Goal: Information Seeking & Learning: Learn about a topic

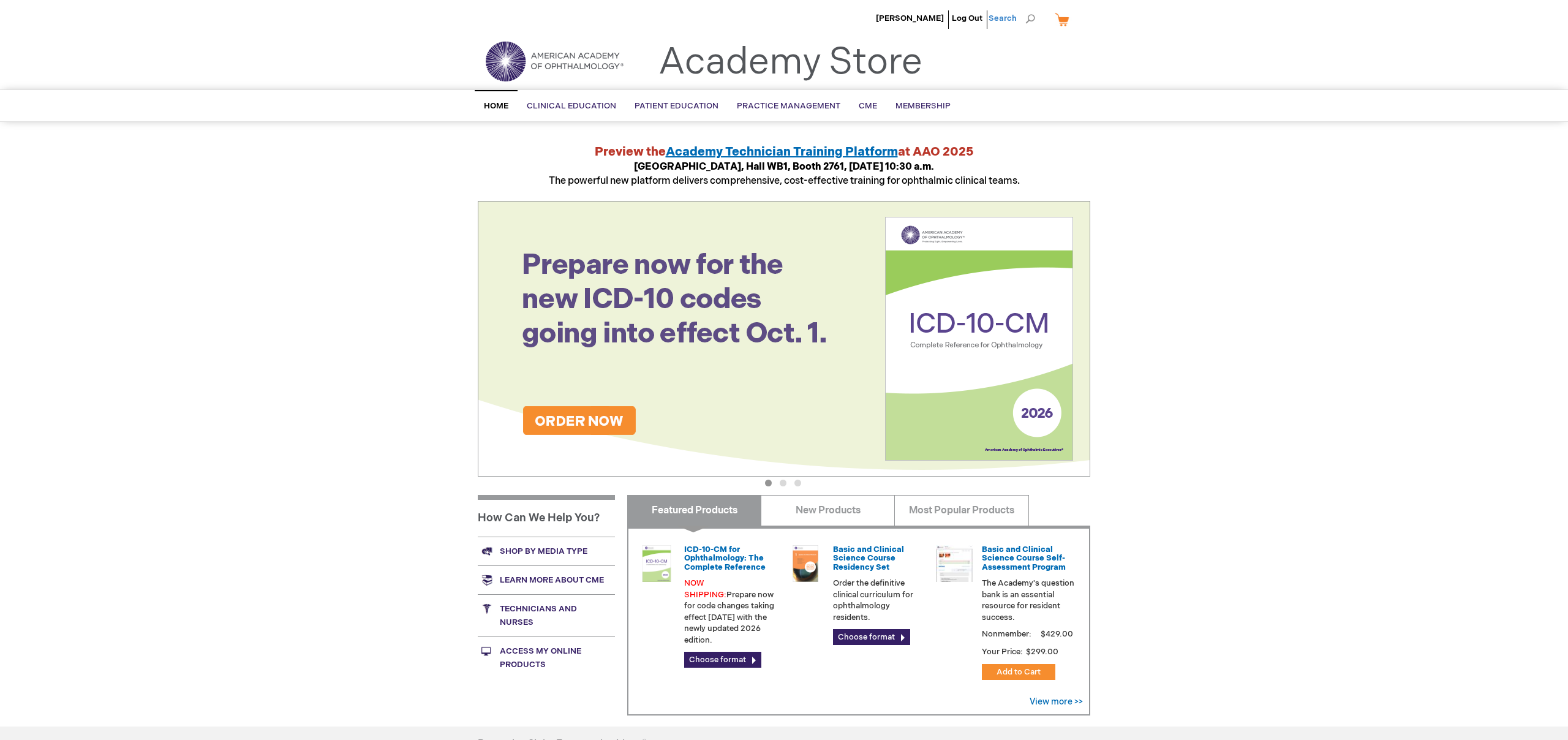
click at [1020, 23] on span "Search" at bounding box center [1011, 18] width 47 height 24
type input "provision"
click at [1025, 9] on button "Search" at bounding box center [1030, 19] width 10 height 19
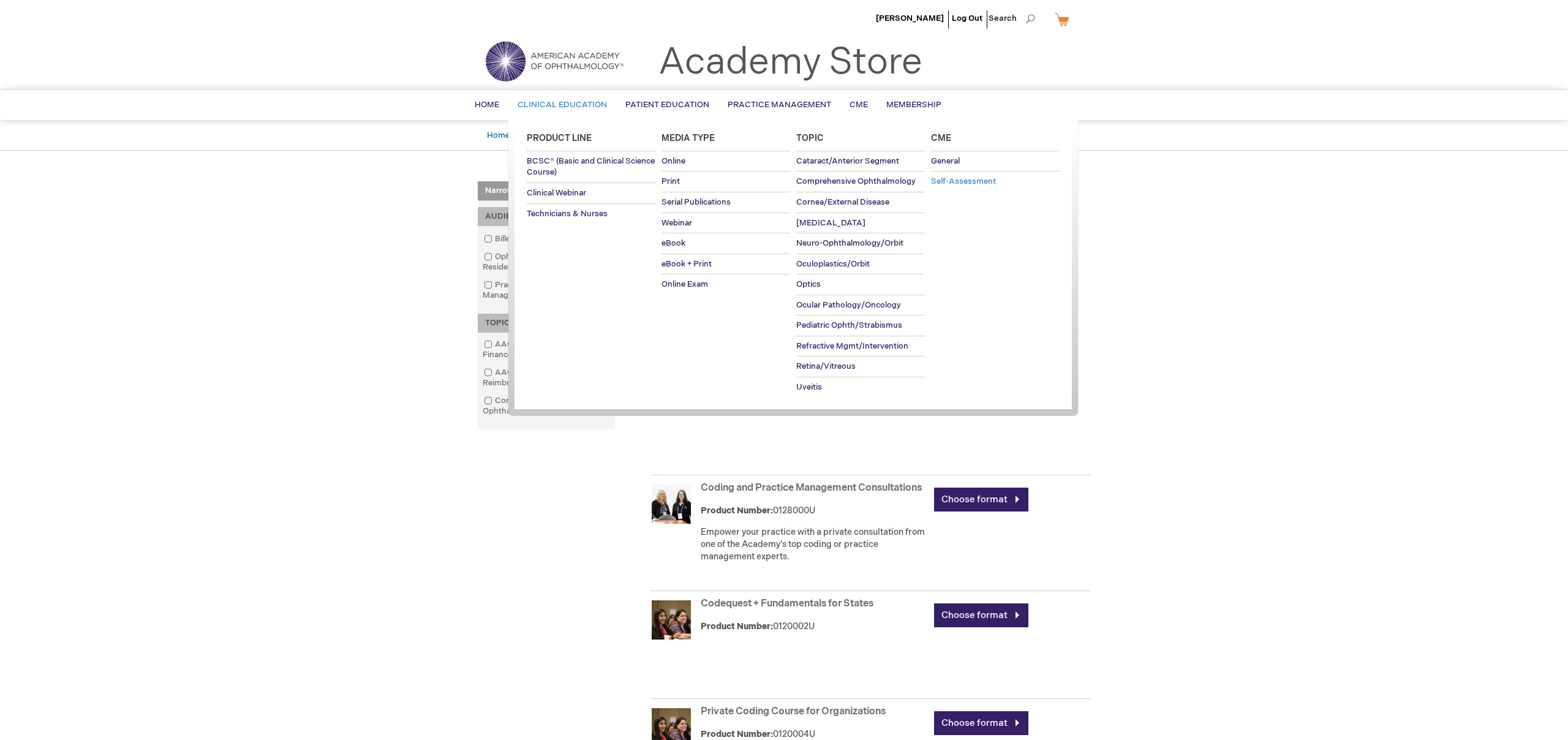
click at [946, 175] on link "Self-Assessment" at bounding box center [995, 181] width 129 height 20
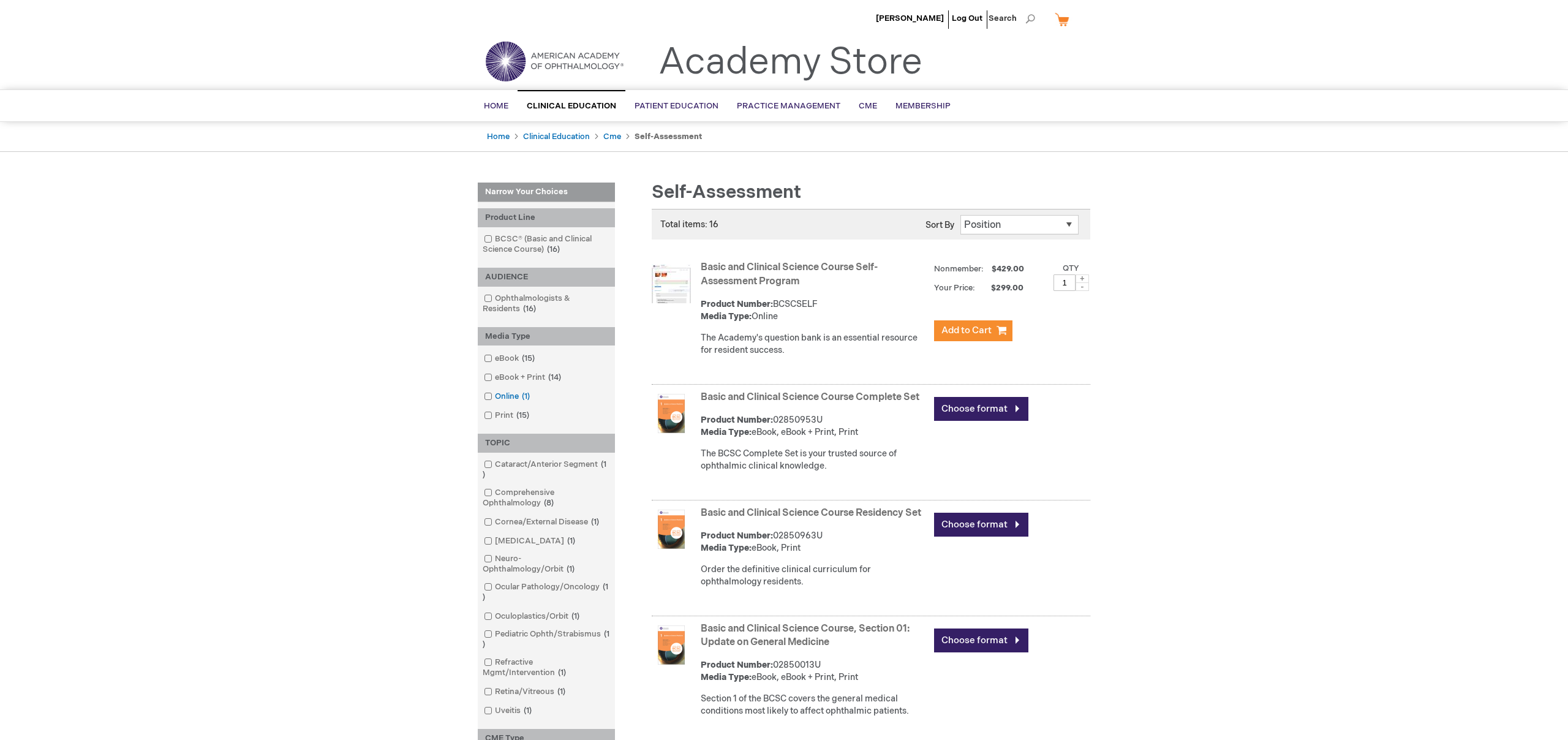
click at [510, 397] on link "Online 1 item" at bounding box center [507, 397] width 54 height 12
